Goal: Information Seeking & Learning: Learn about a topic

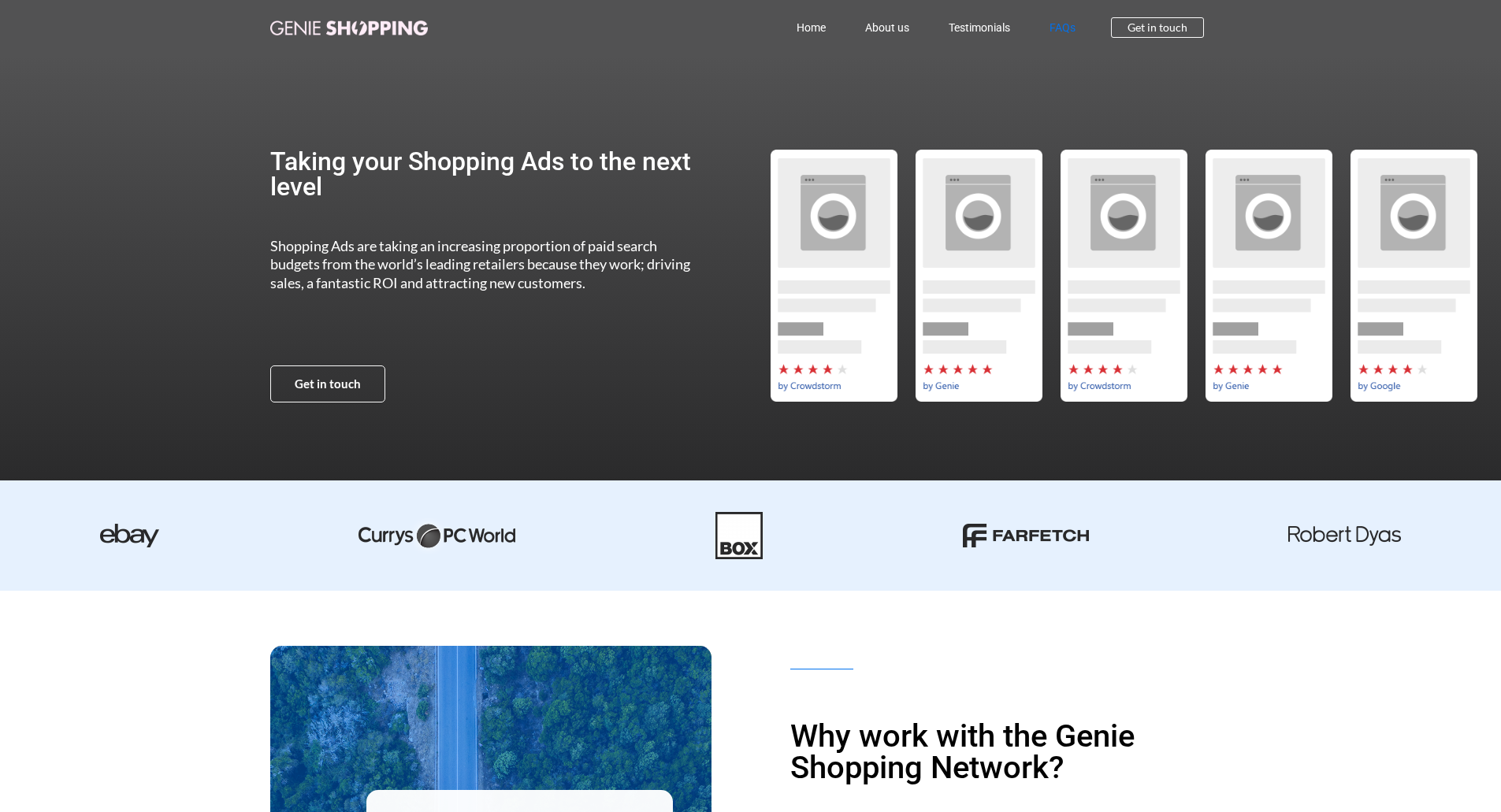
click at [1058, 23] on link "FAQs" at bounding box center [1062, 28] width 66 height 37
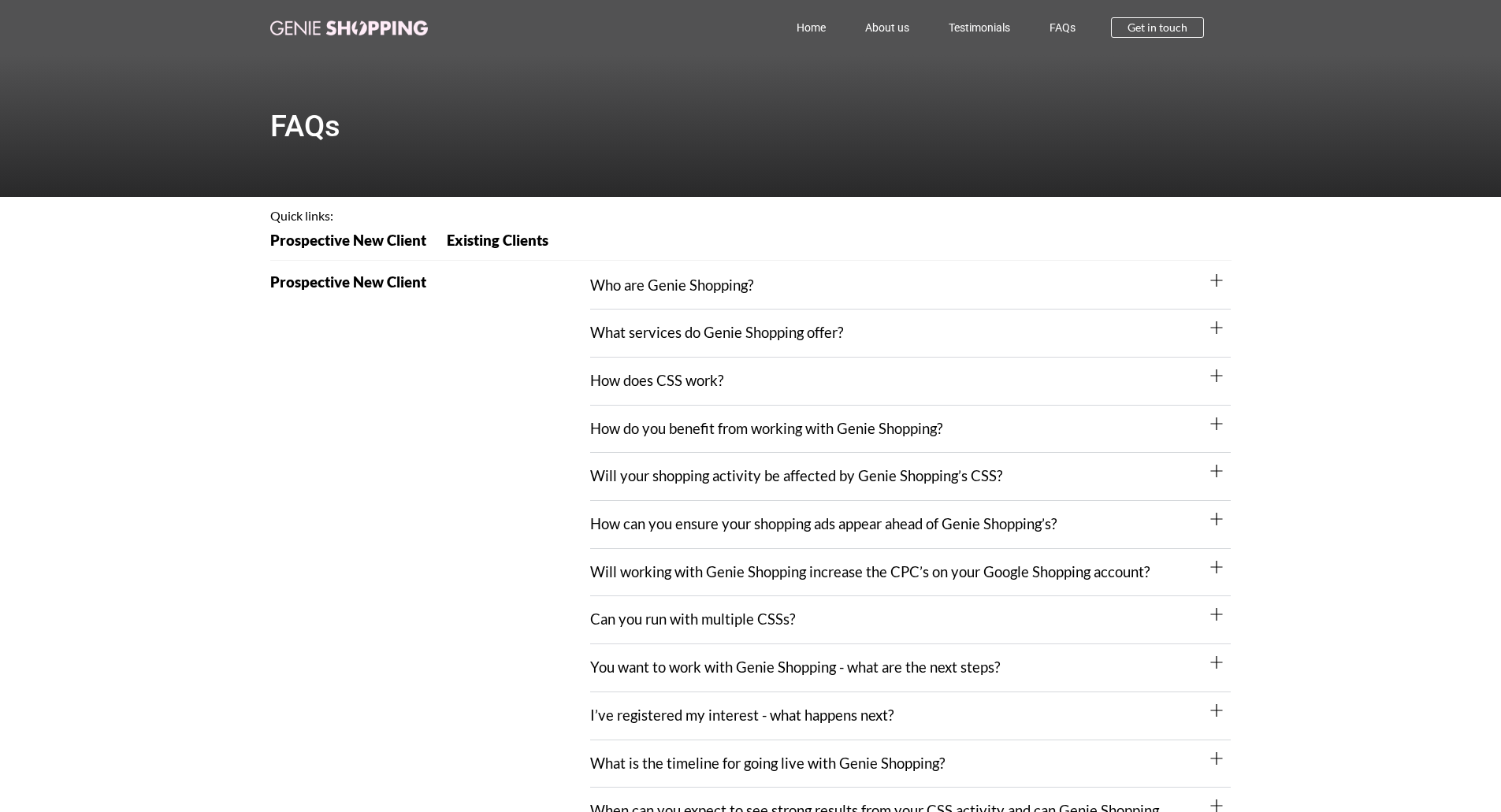
click at [801, 381] on div "How does CSS work?" at bounding box center [911, 381] width 641 height 48
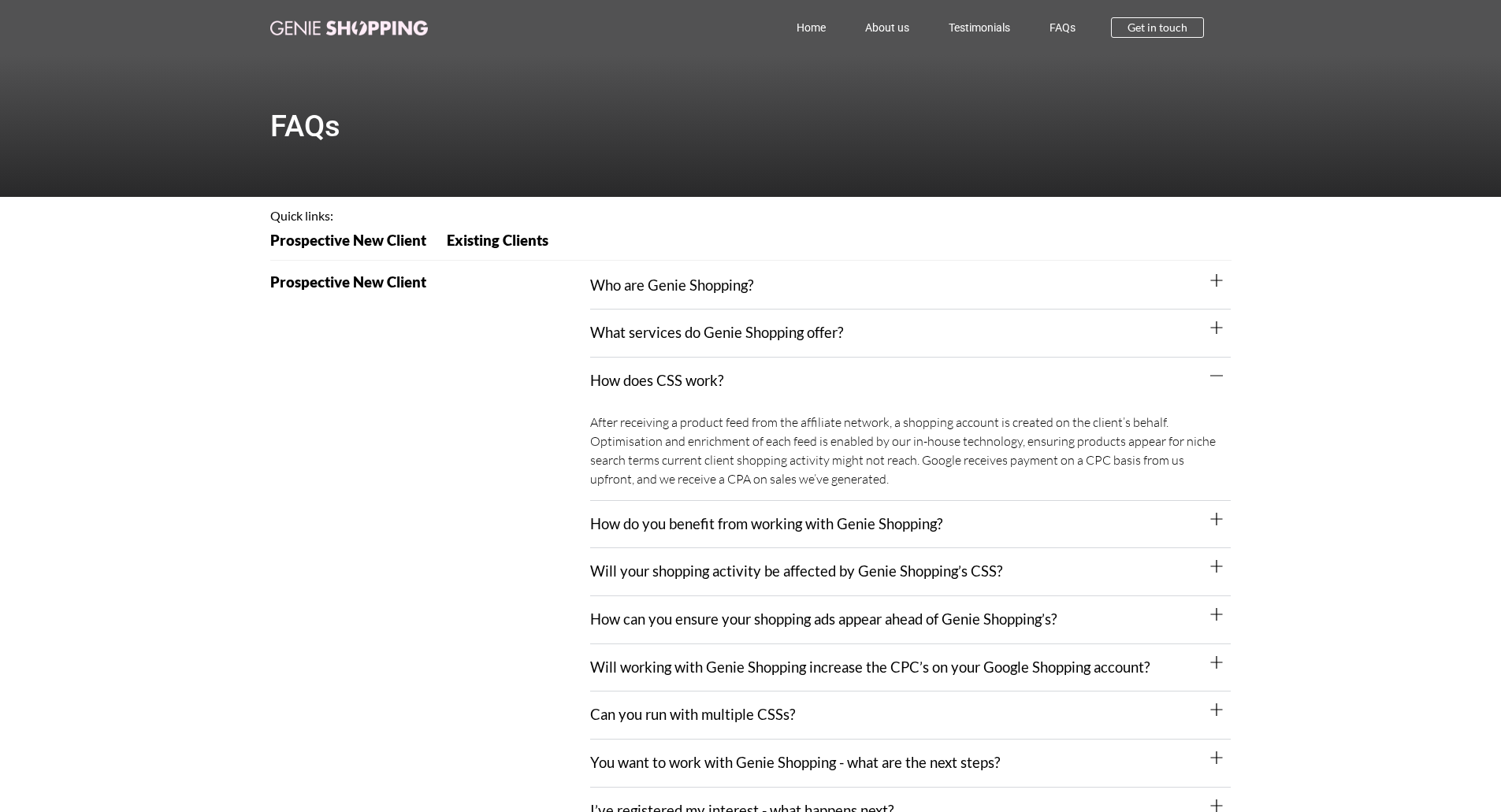
click at [865, 534] on div "How do you benefit from working with Genie Shopping?" at bounding box center [911, 525] width 641 height 48
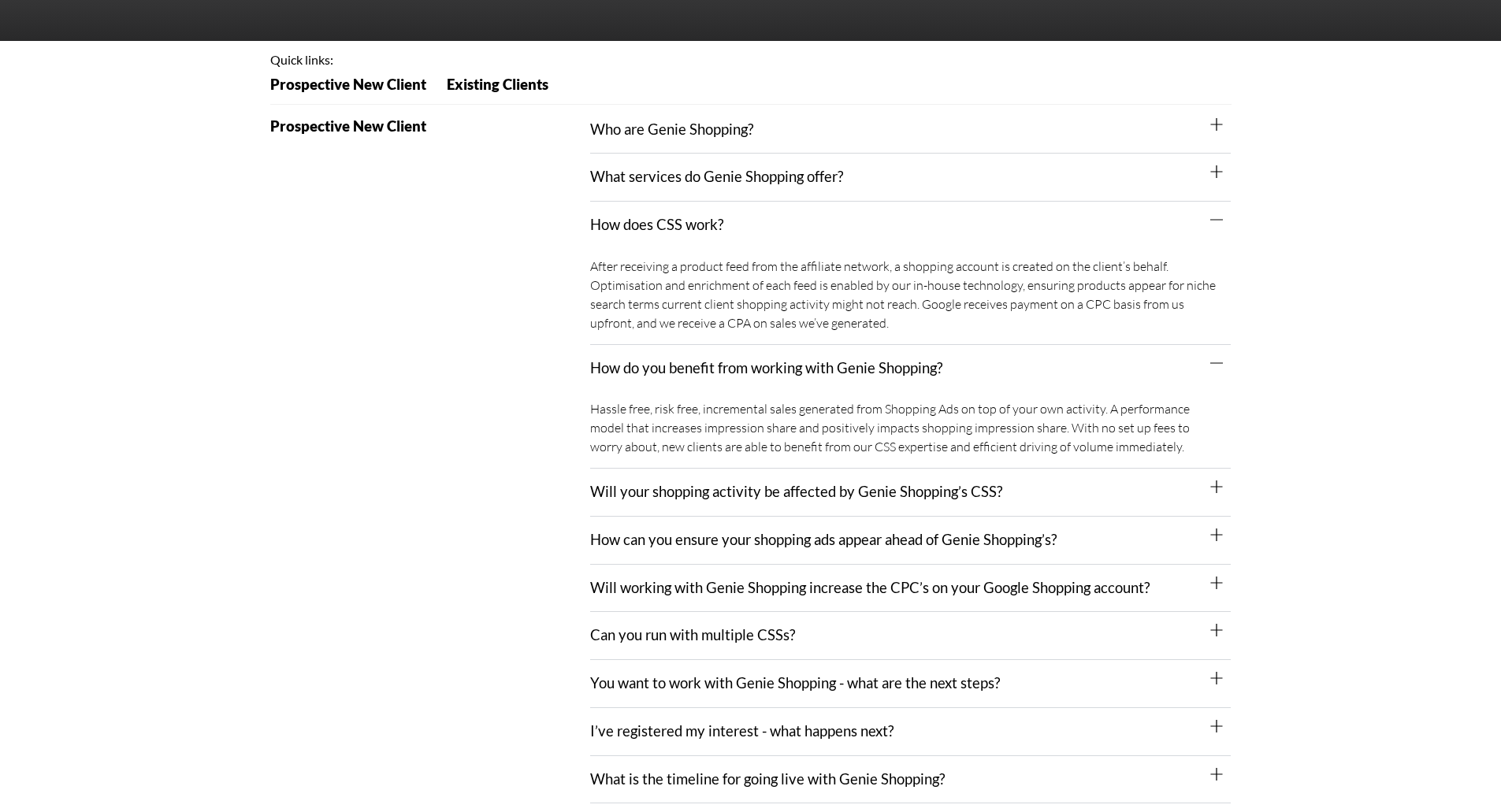
scroll to position [158, 0]
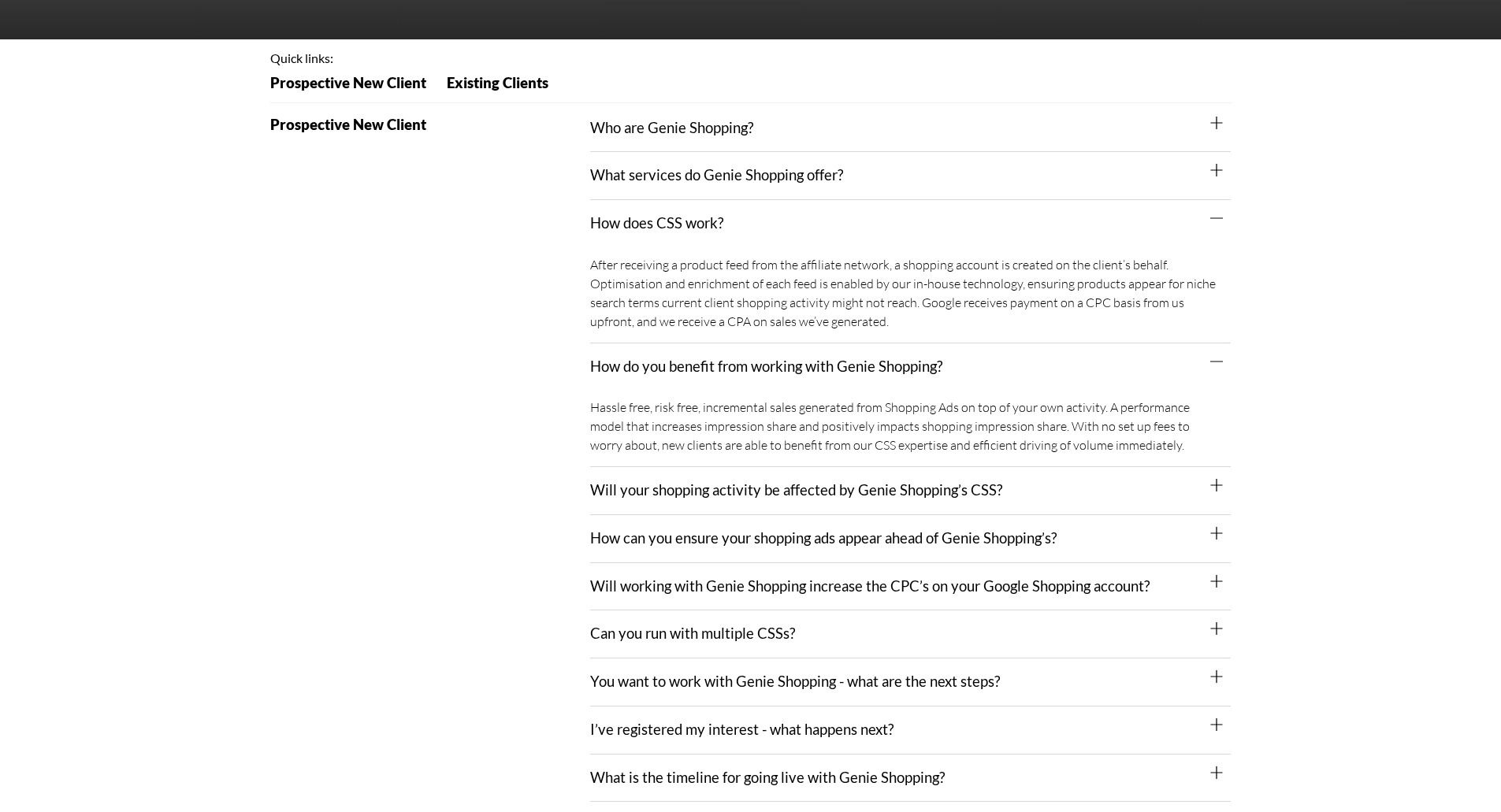
click at [866, 589] on link "Will working with Genie Shopping increase the CPC’s on your Google Shopping acc…" at bounding box center [870, 585] width 560 height 17
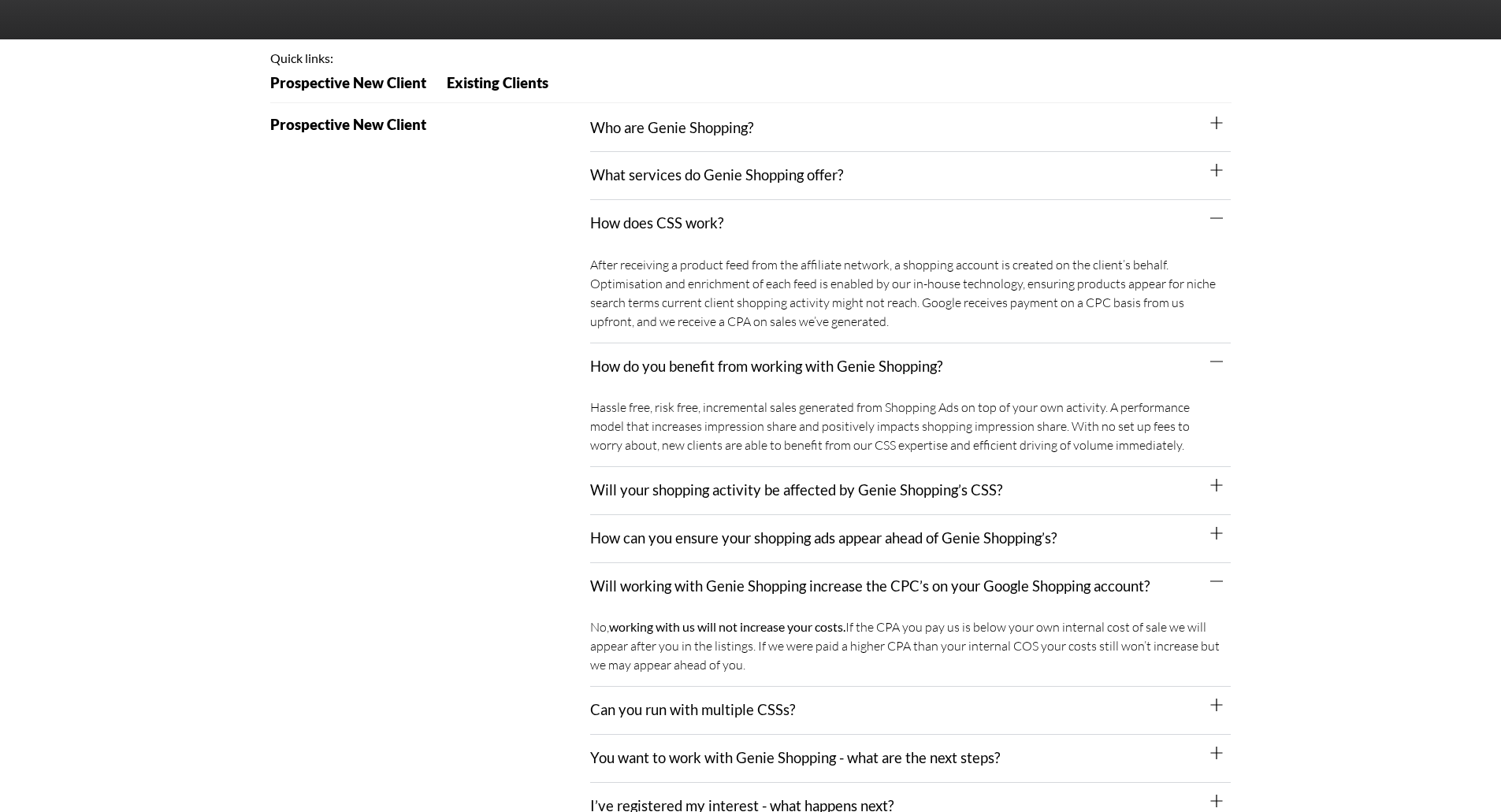
scroll to position [236, 0]
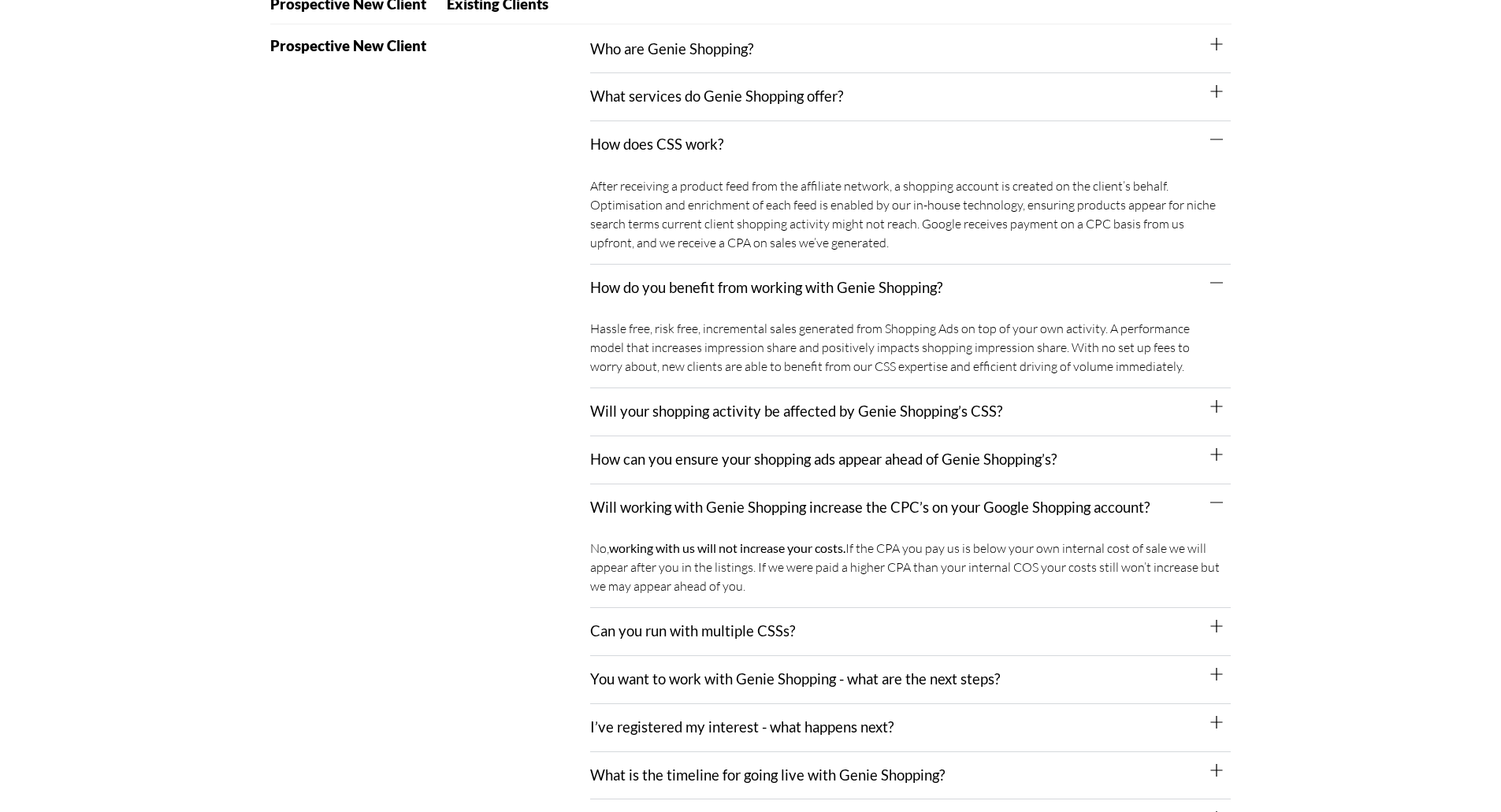
click at [802, 673] on link "You want to work with Genie Shopping - what are the next steps?" at bounding box center [795, 679] width 410 height 17
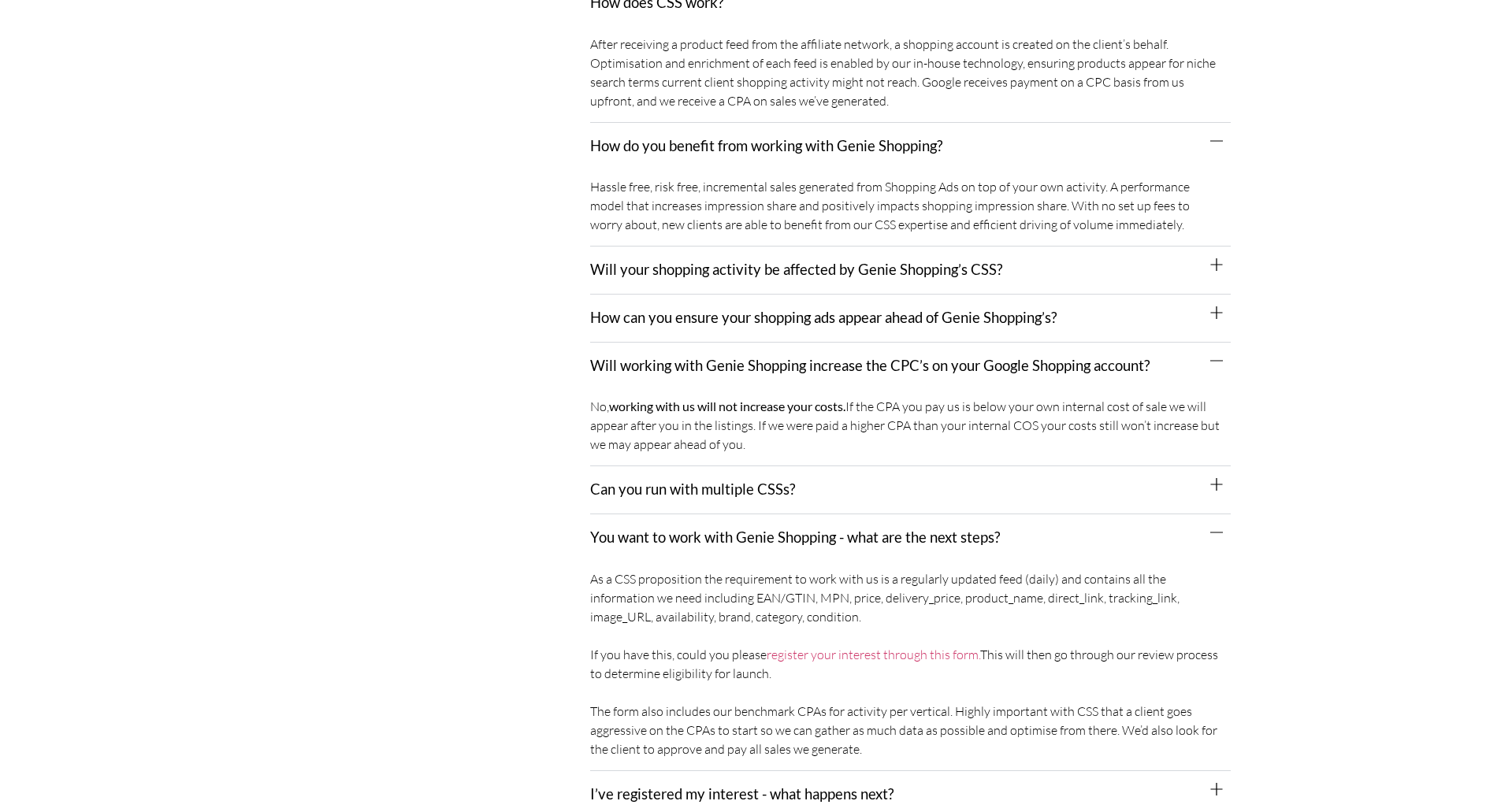
scroll to position [473, 0]
